Goal: Task Accomplishment & Management: Use online tool/utility

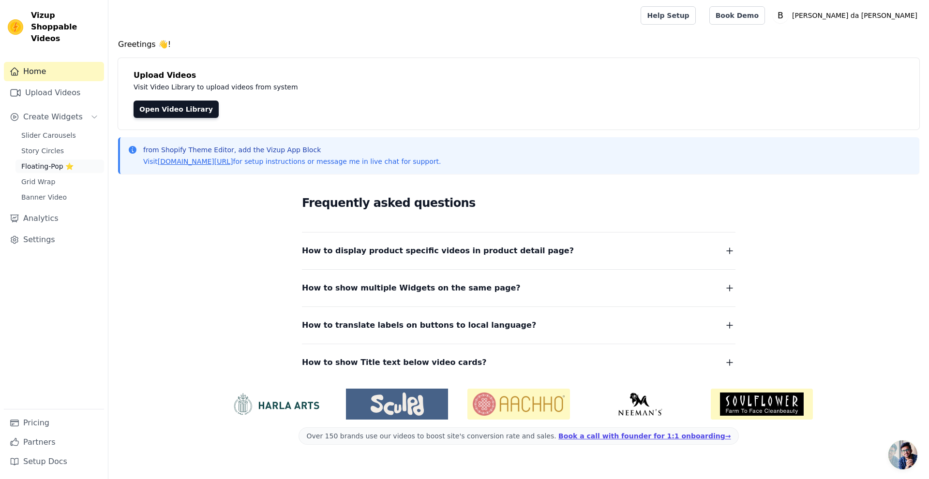
click at [58, 162] on span "Floating-Pop ⭐" at bounding box center [47, 167] width 52 height 10
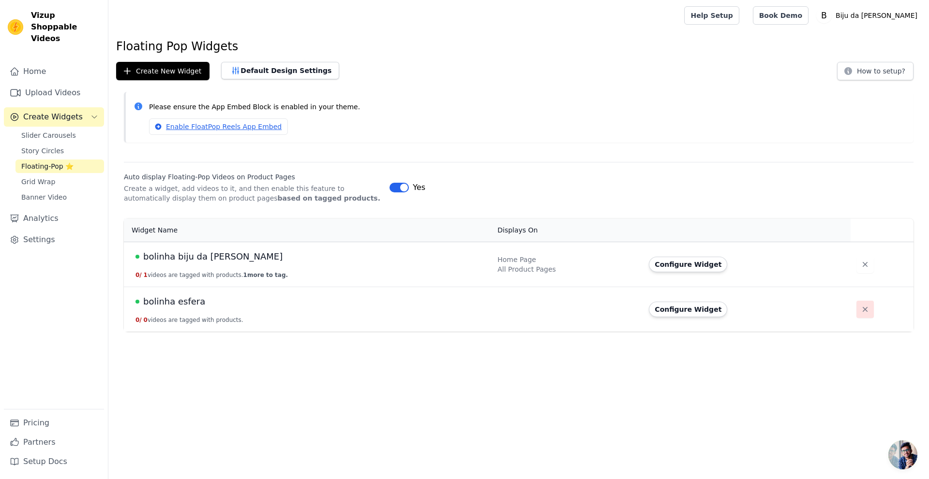
click at [860, 307] on icon "button" at bounding box center [865, 310] width 10 height 10
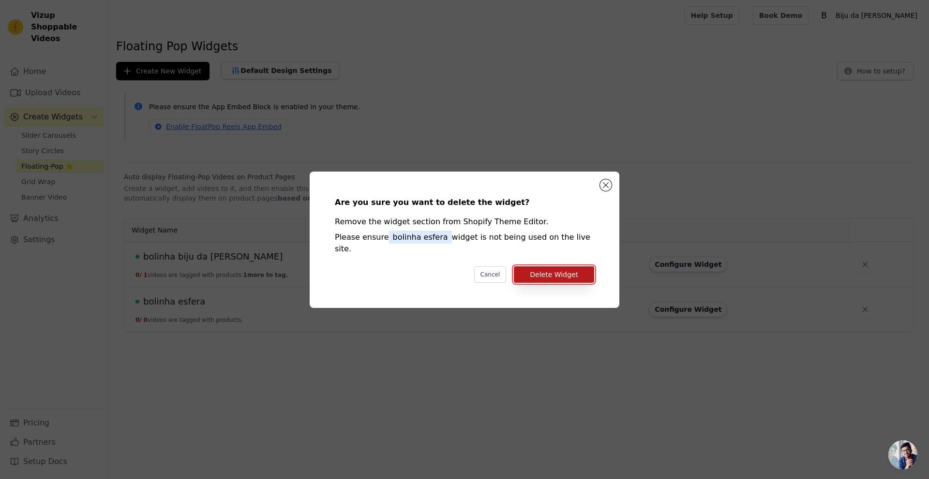
click at [586, 273] on button "Delete Widget" at bounding box center [554, 275] width 80 height 16
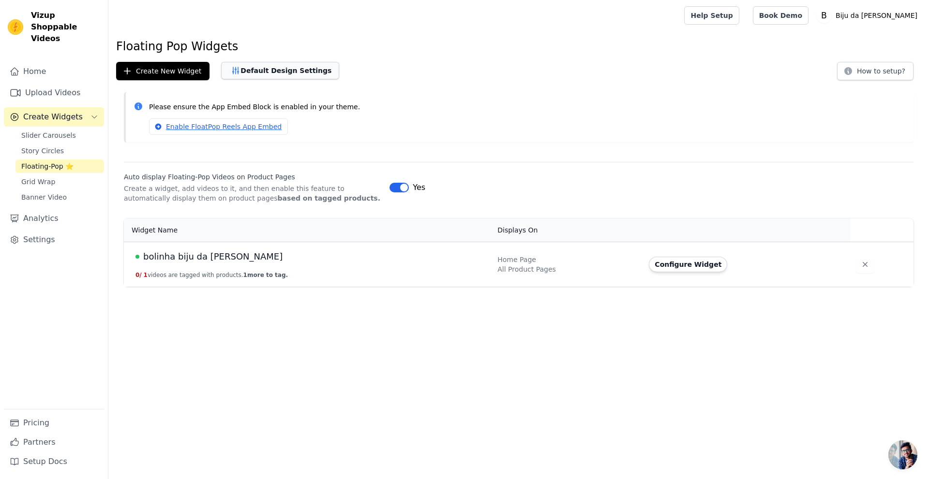
click at [254, 72] on button "Default Design Settings" at bounding box center [280, 70] width 118 height 17
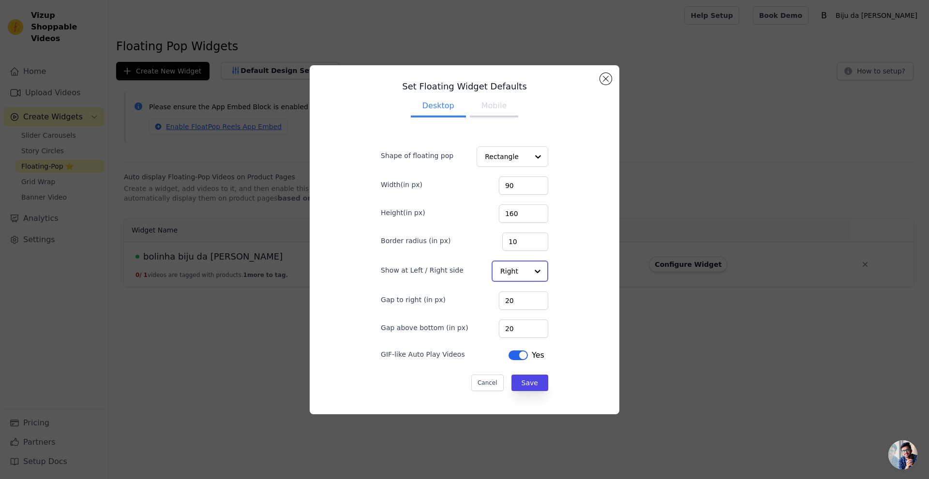
click at [515, 274] on input "Show at Left / Right side" at bounding box center [514, 271] width 28 height 19
click at [506, 300] on div "Left" at bounding box center [518, 294] width 55 height 20
click at [483, 378] on button "Cancel" at bounding box center [487, 382] width 32 height 16
